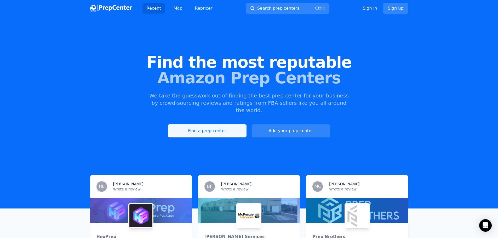
click at [232, 124] on link "Find a prep center" at bounding box center [207, 130] width 78 height 13
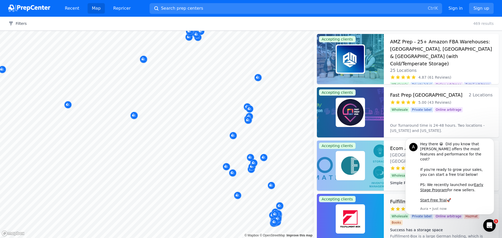
drag, startPoint x: 213, startPoint y: 176, endPoint x: 185, endPoint y: 170, distance: 28.0
click at [185, 170] on body "Recent Map Repricer Search prep centers Ctrl K Open main menu Sign in Sign up F…" at bounding box center [251, 119] width 502 height 238
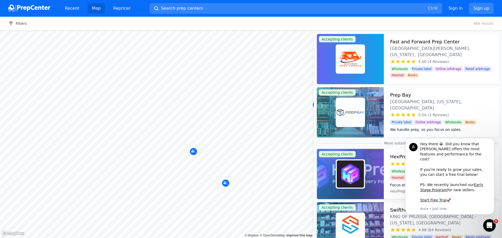
click at [200, 176] on body "Recent Map Repricer Search prep centers Ctrl K Open main menu Sign in Sign up F…" at bounding box center [251, 119] width 502 height 238
click at [229, 178] on div "Map marker" at bounding box center [228, 174] width 7 height 7
click at [227, 155] on div at bounding box center [199, 154] width 100 height 4
click at [406, 95] on h3 "Prep Bay" at bounding box center [400, 95] width 21 height 7
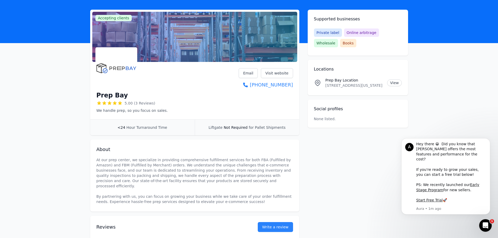
scroll to position [26, 0]
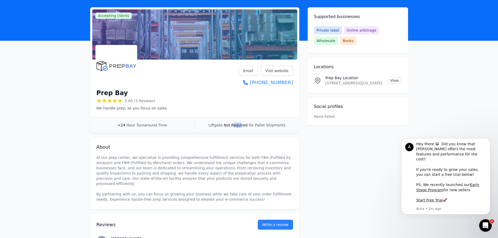
drag, startPoint x: 235, startPoint y: 123, endPoint x: 245, endPoint y: 124, distance: 10.2
click at [244, 123] on span "Not Required" at bounding box center [236, 125] width 24 height 4
click at [245, 138] on div "About At our prep center, we specialize in providing comprehensive fulfillment …" at bounding box center [194, 173] width 209 height 72
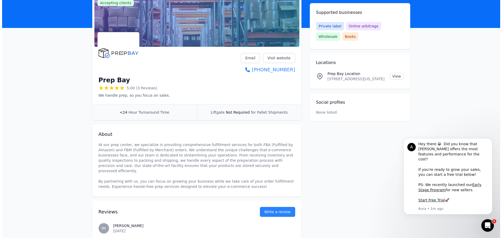
scroll to position [0, 0]
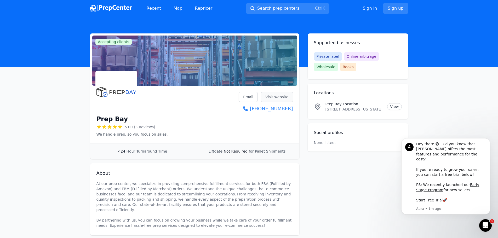
click at [274, 98] on link "Visit website" at bounding box center [277, 97] width 32 height 10
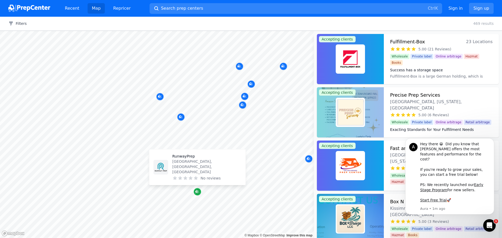
click at [200, 194] on div "Map marker" at bounding box center [197, 191] width 7 height 7
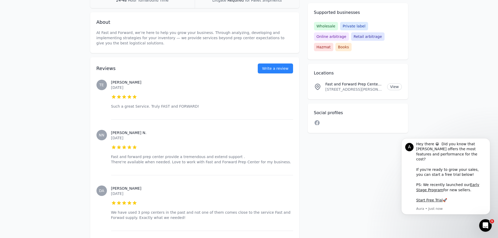
scroll to position [238, 0]
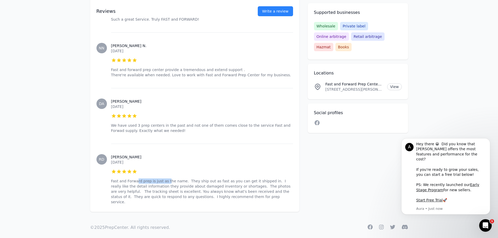
drag, startPoint x: 136, startPoint y: 180, endPoint x: 165, endPoint y: 180, distance: 29.5
click at [164, 180] on p "Fast and Forward prep is just as the name. They ship out as fast as you can get…" at bounding box center [202, 192] width 182 height 26
click at [176, 181] on p "Fast and Forward prep is just as the name. They ship out as fast as you can get…" at bounding box center [202, 192] width 182 height 26
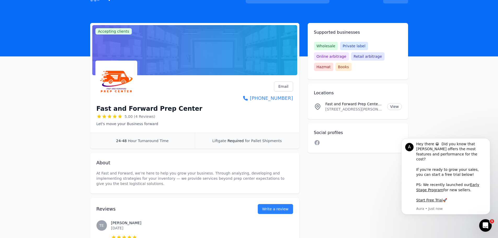
scroll to position [3, 0]
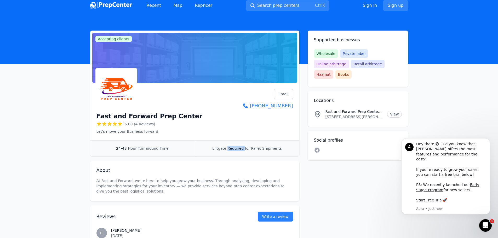
drag, startPoint x: 230, startPoint y: 151, endPoint x: 248, endPoint y: 149, distance: 18.2
click at [247, 149] on div "Liftgate Required for Pallet Shipments" at bounding box center [247, 149] width 105 height 16
click at [250, 149] on span "for Pallet Shipments" at bounding box center [263, 148] width 37 height 4
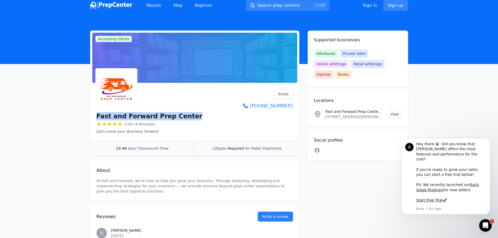
drag, startPoint x: 185, startPoint y: 117, endPoint x: 92, endPoint y: 112, distance: 92.7
click at [86, 114] on div "Accepting clients Claim business Fast and Forward Prep Center 5.00 (4 Reviews) …" at bounding box center [249, 239] width 335 height 417
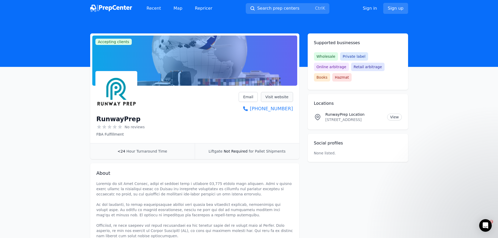
click at [277, 96] on link "Visit website" at bounding box center [277, 97] width 32 height 10
